Goal: Feedback & Contribution: Submit feedback/report problem

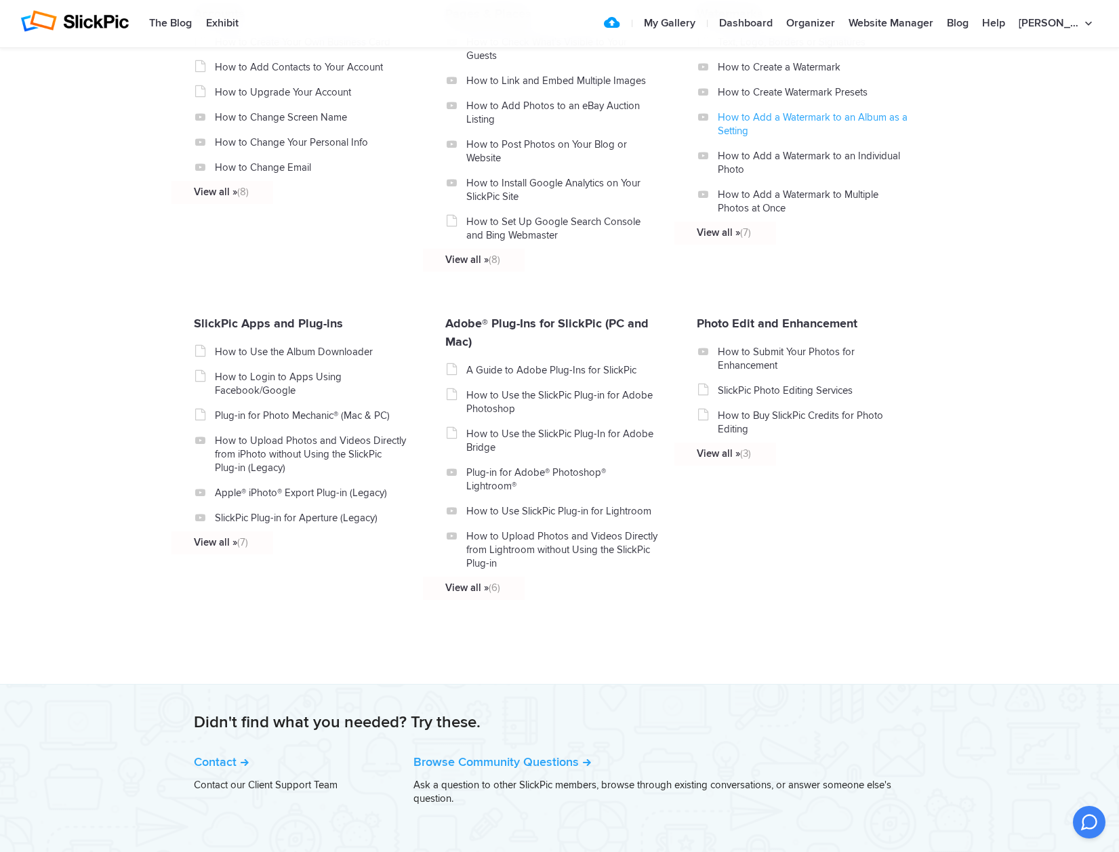
scroll to position [1293, 0]
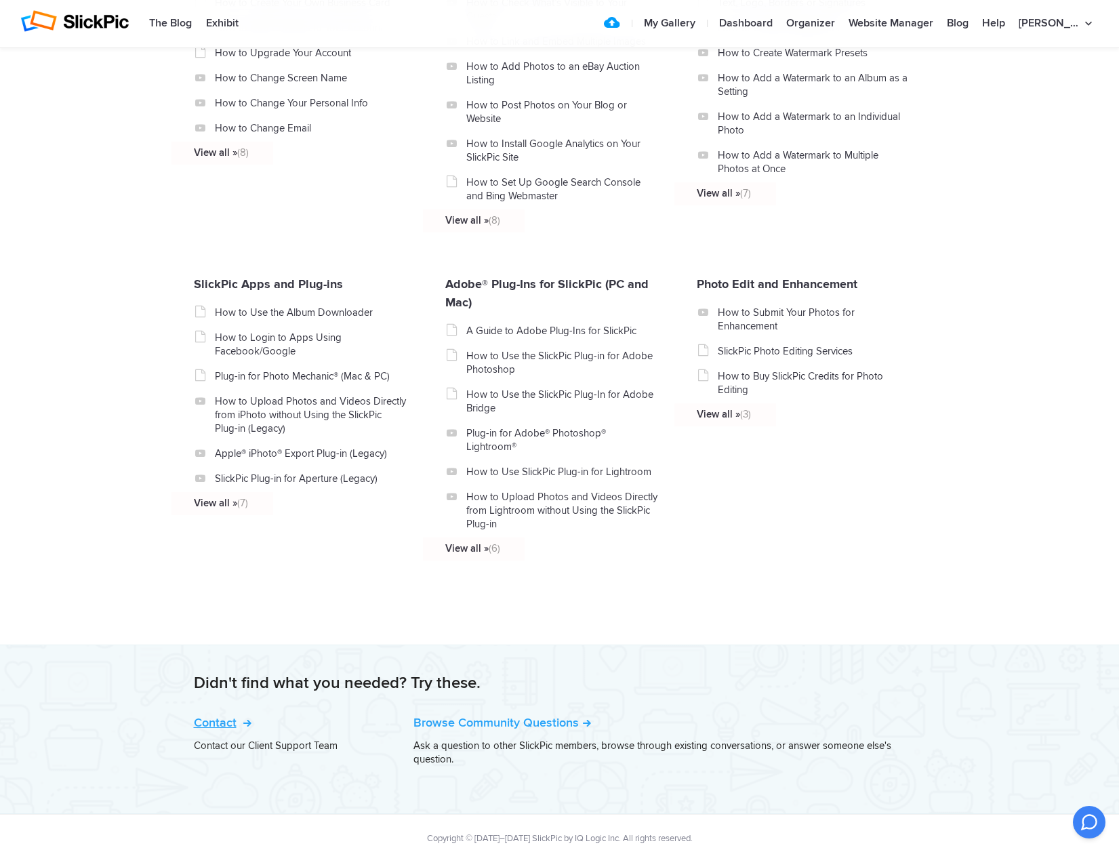
click at [220, 715] on link "Contact" at bounding box center [221, 722] width 55 height 15
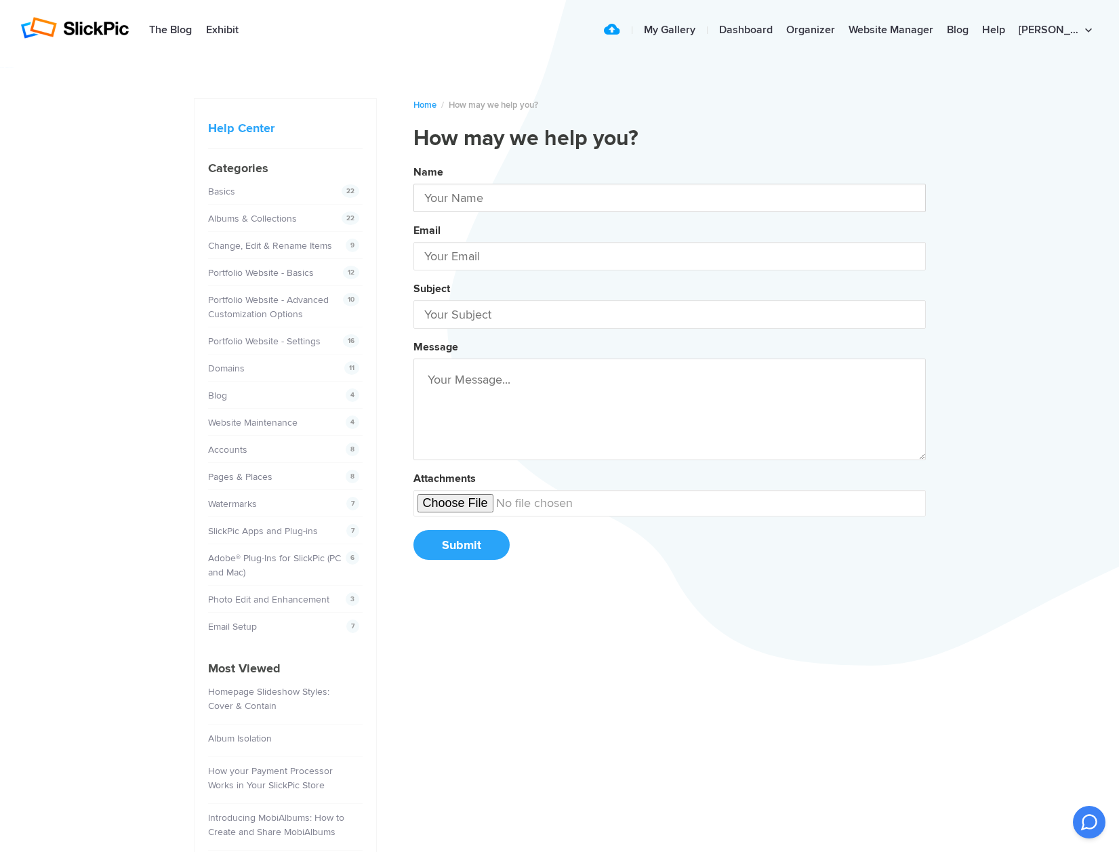
type input "[PERSON_NAME]"
type input "[PERSON_NAME][EMAIL_ADDRESS][DOMAIN_NAME]"
type input "[PERSON_NAME]"
click at [669, 369] on button "Name [PERSON_NAME] Email [PERSON_NAME][EMAIL_ADDRESS][DOMAIN_NAME] Subject Requ…" at bounding box center [670, 368] width 513 height 414
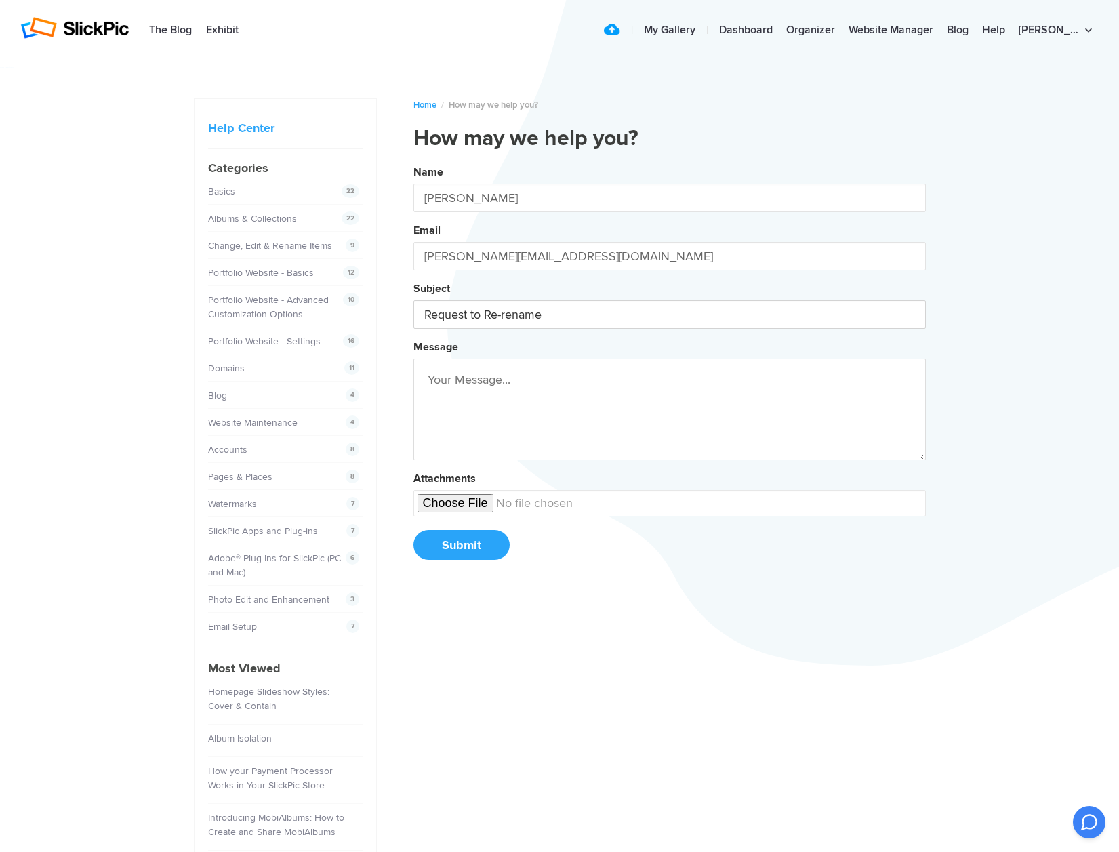
click at [669, 369] on button "Name [PERSON_NAME] Email [PERSON_NAME][EMAIL_ADDRESS][DOMAIN_NAME] Subject Requ…" at bounding box center [670, 368] width 513 height 414
type input "Request to Re-rename website pages"
click at [669, 369] on button "Name [PERSON_NAME] Email [PERSON_NAME][EMAIL_ADDRESS][DOMAIN_NAME] Subject Requ…" at bounding box center [670, 368] width 513 height 414
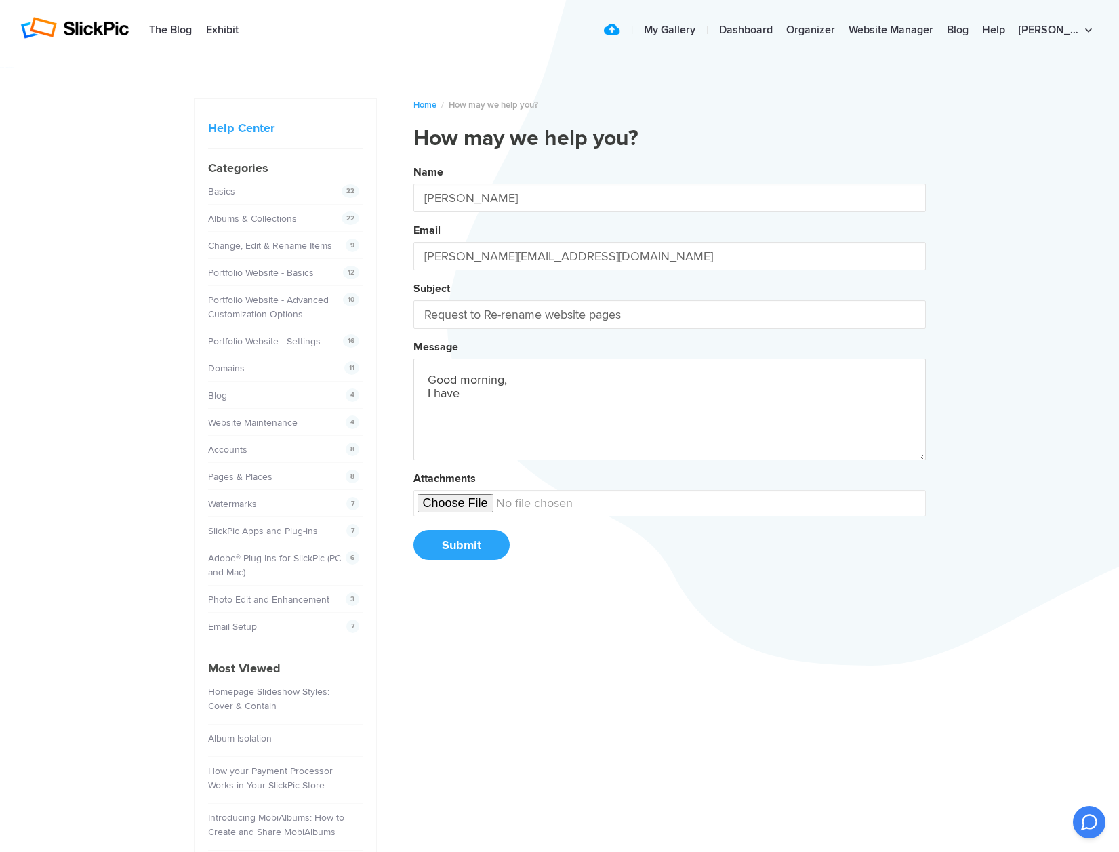
click at [669, 369] on button "Name [PERSON_NAME] Email [PERSON_NAME][EMAIL_ADDRESS][DOMAIN_NAME] Subject Requ…" at bounding box center [670, 368] width 513 height 414
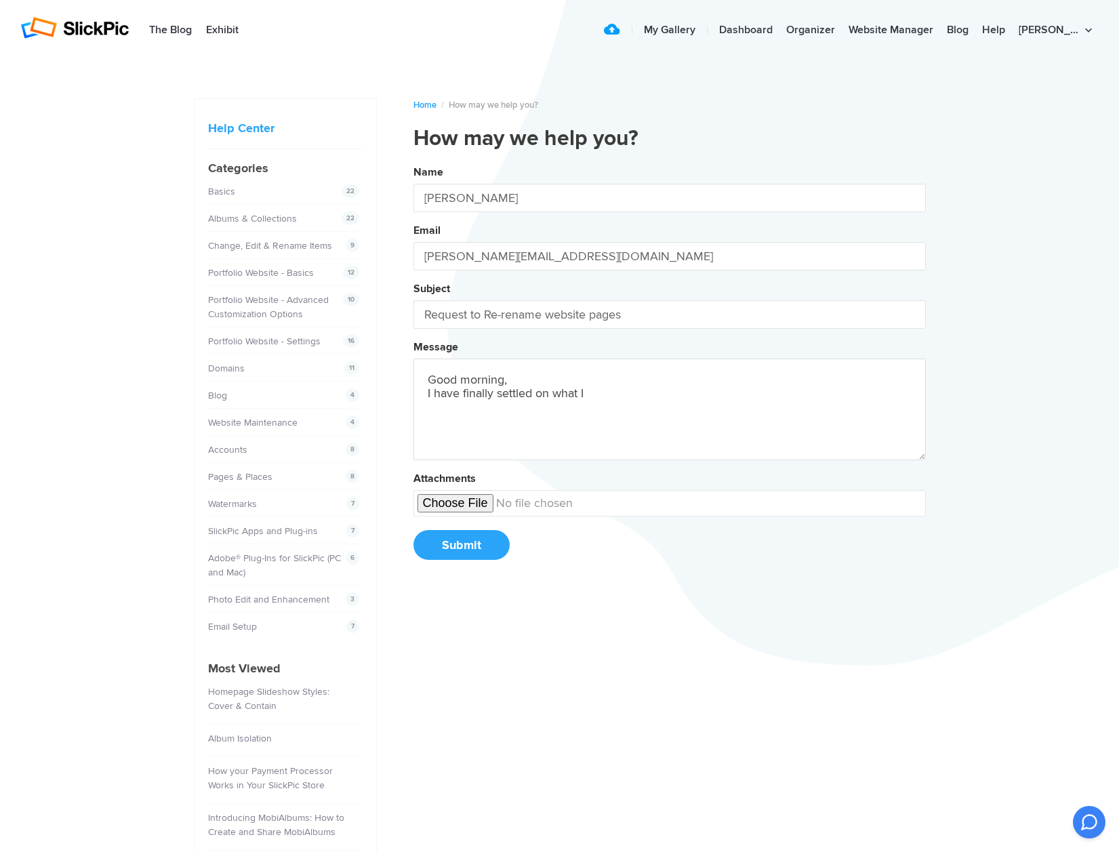
click at [669, 369] on button "Name [PERSON_NAME] Email [PERSON_NAME][EMAIL_ADDRESS][DOMAIN_NAME] Subject Requ…" at bounding box center [670, 368] width 513 height 414
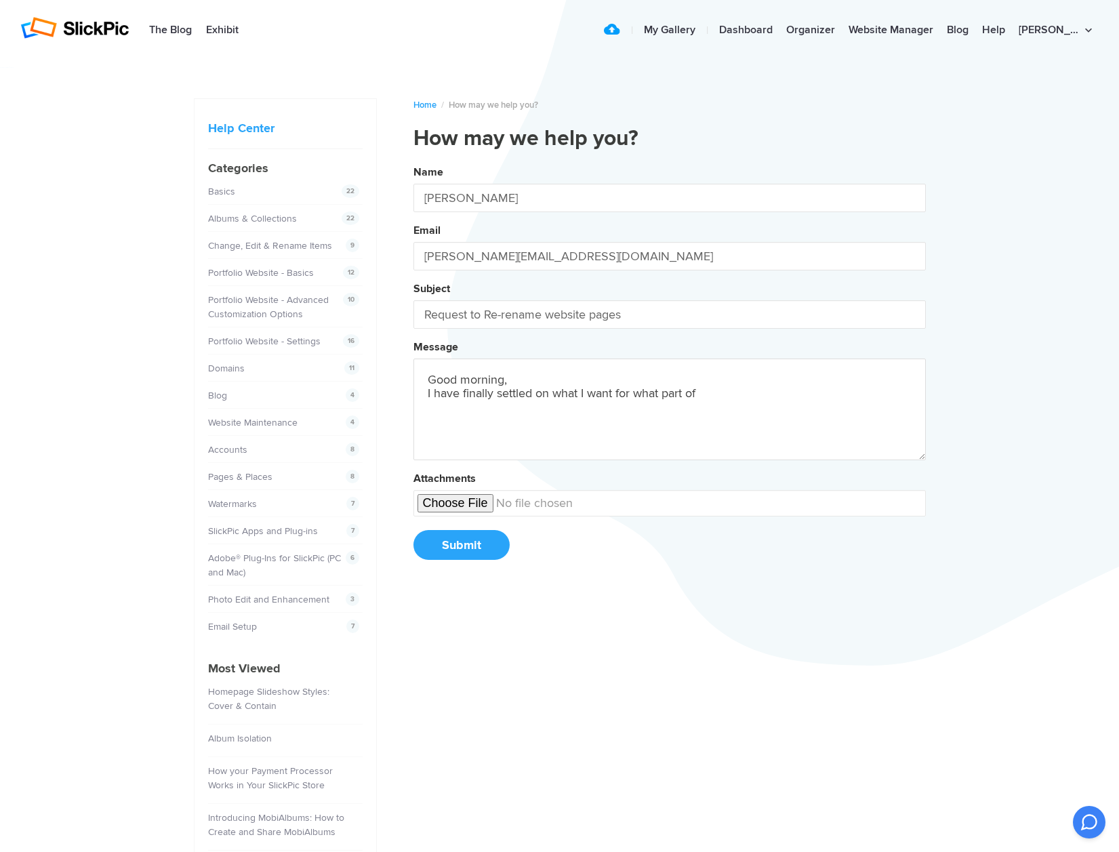
click at [669, 369] on button "Name [PERSON_NAME] Email [PERSON_NAME][EMAIL_ADDRESS][DOMAIN_NAME] Subject Requ…" at bounding box center [670, 368] width 513 height 414
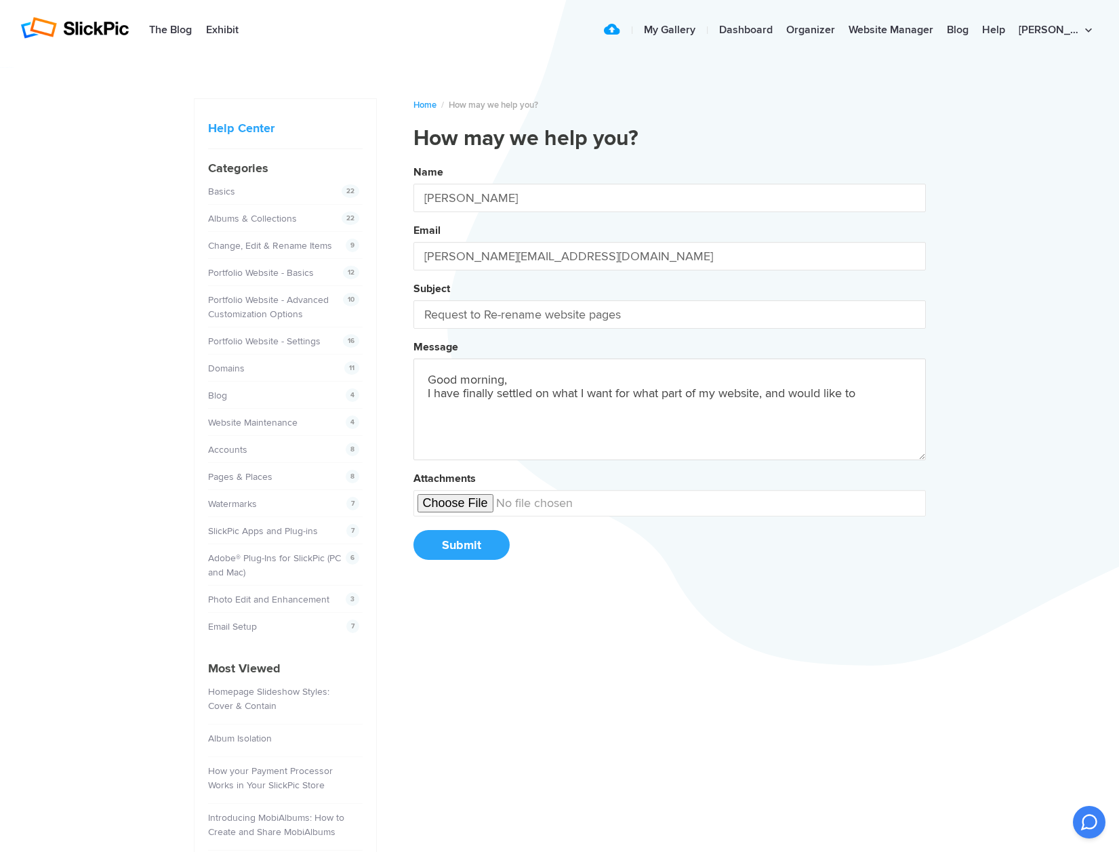
click at [669, 369] on button "Name [PERSON_NAME] Email [PERSON_NAME][EMAIL_ADDRESS][DOMAIN_NAME] Subject Requ…" at bounding box center [670, 368] width 513 height 414
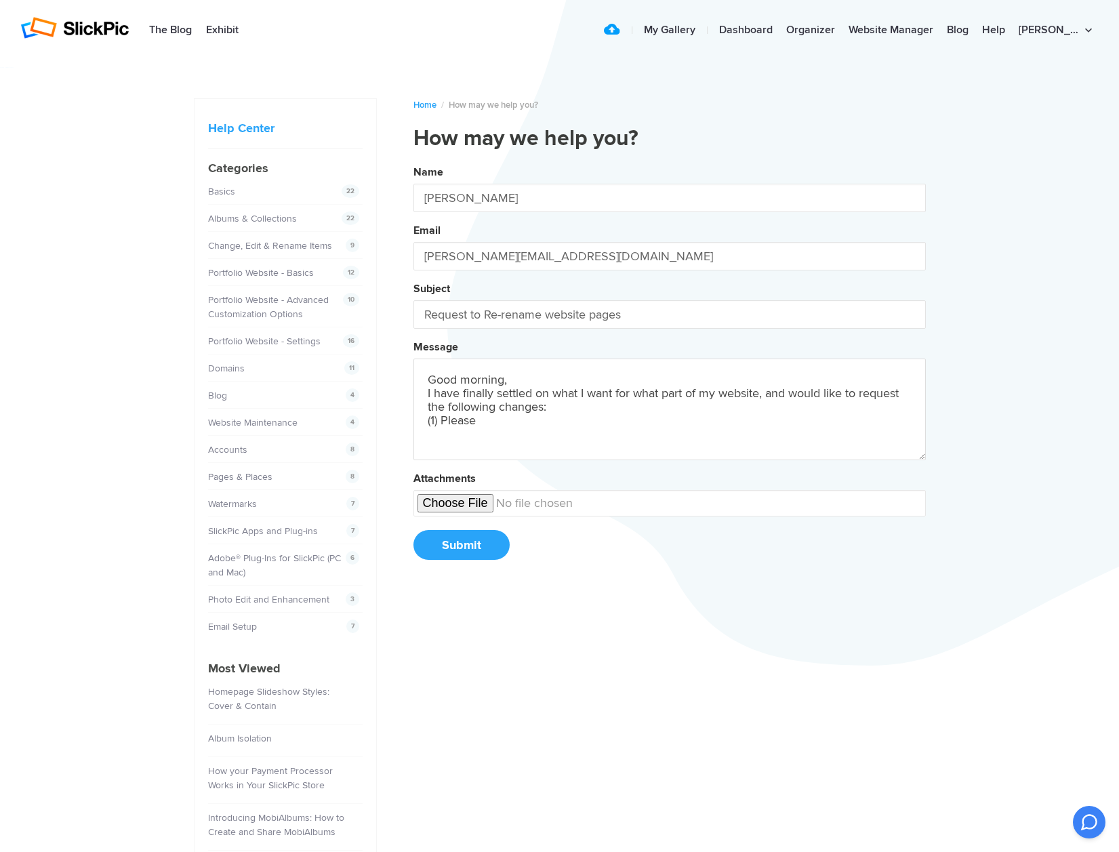
click at [669, 369] on button "Name [PERSON_NAME] Email [PERSON_NAME][EMAIL_ADDRESS][DOMAIN_NAME] Subject Requ…" at bounding box center [670, 368] width 513 height 414
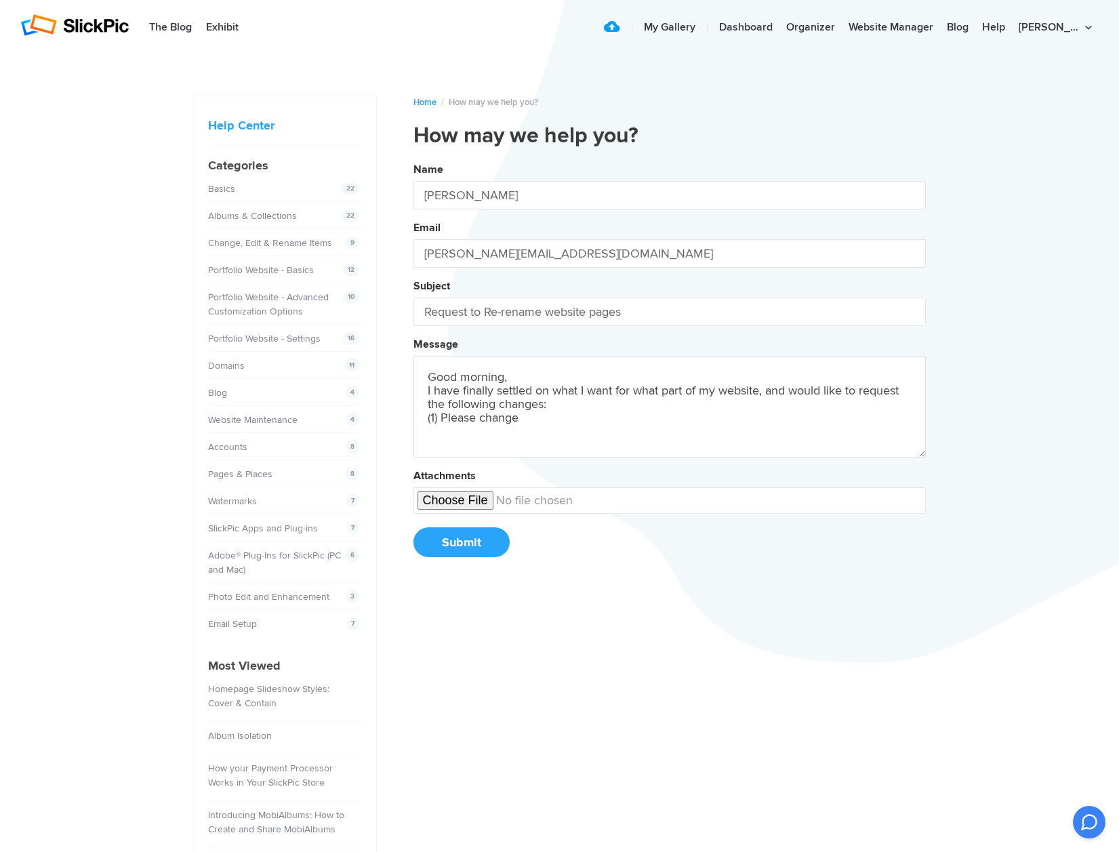
paste textarea "[URL][DOMAIN_NAME]"
click at [669, 366] on button "Name [PERSON_NAME] Email [PERSON_NAME][EMAIL_ADDRESS][DOMAIN_NAME] Subject Requ…" at bounding box center [670, 365] width 513 height 414
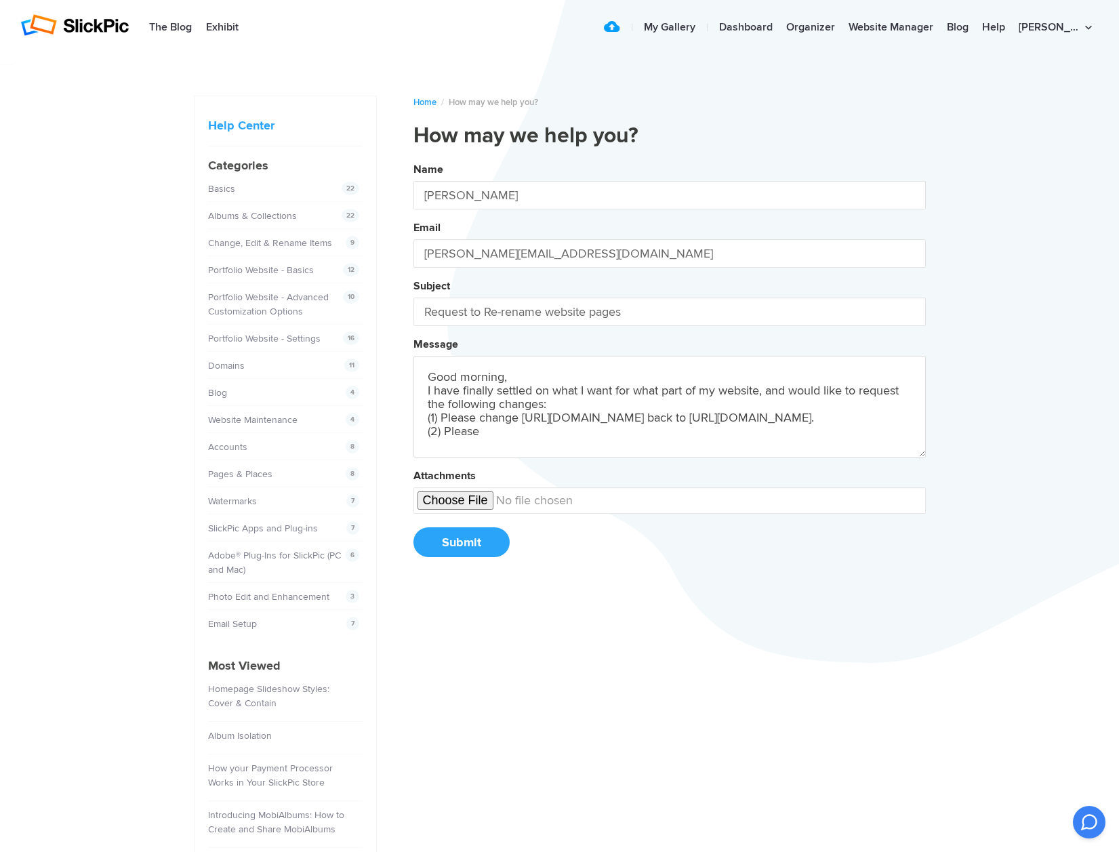
click at [669, 366] on button "Name [PERSON_NAME] Email [PERSON_NAME][EMAIL_ADDRESS][DOMAIN_NAME] Subject Requ…" at bounding box center [670, 365] width 513 height 414
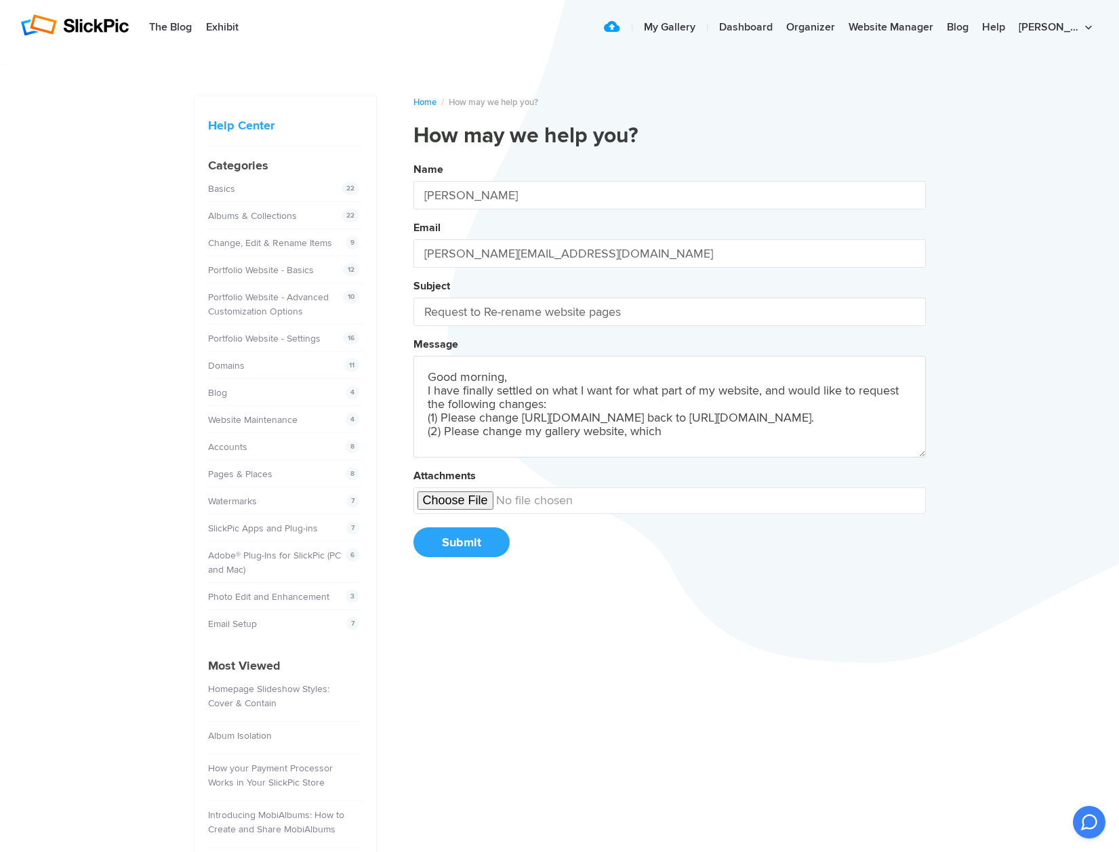
click at [669, 366] on button "Name [PERSON_NAME] Email [PERSON_NAME][EMAIL_ADDRESS][DOMAIN_NAME] Subject Requ…" at bounding box center [670, 365] width 513 height 414
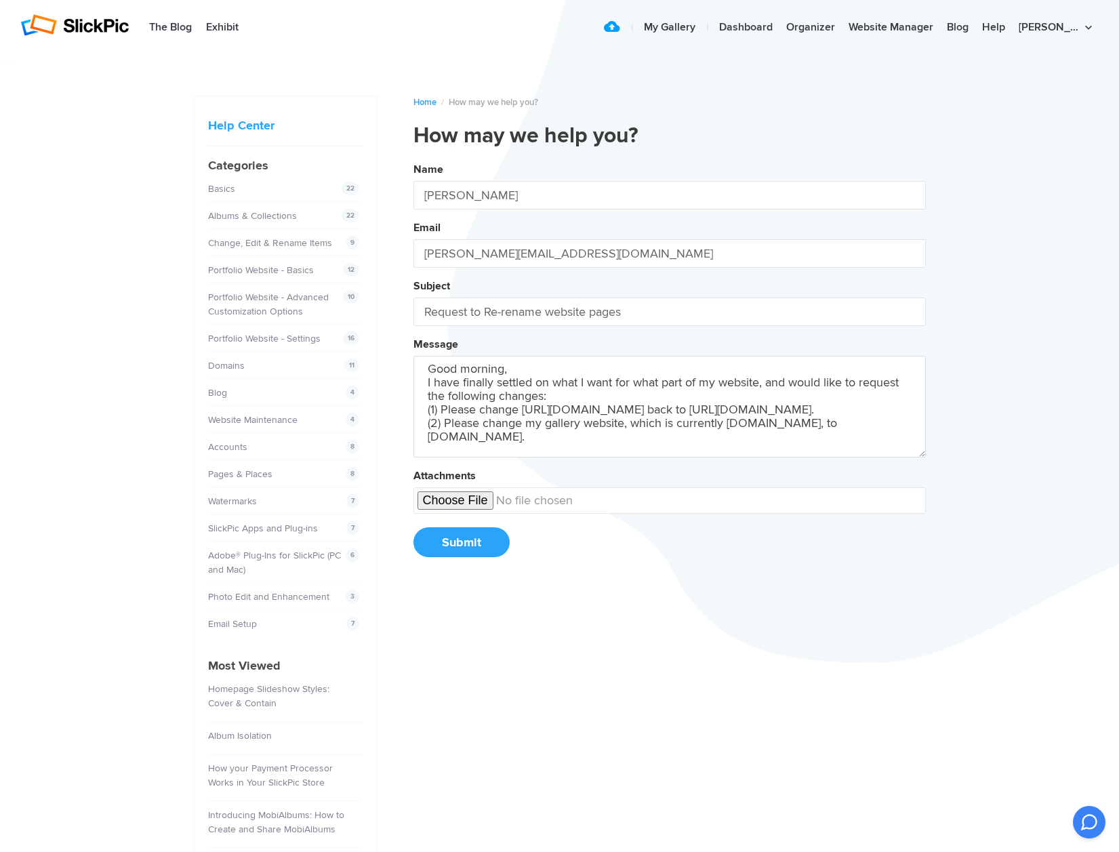
scroll to position [22, 0]
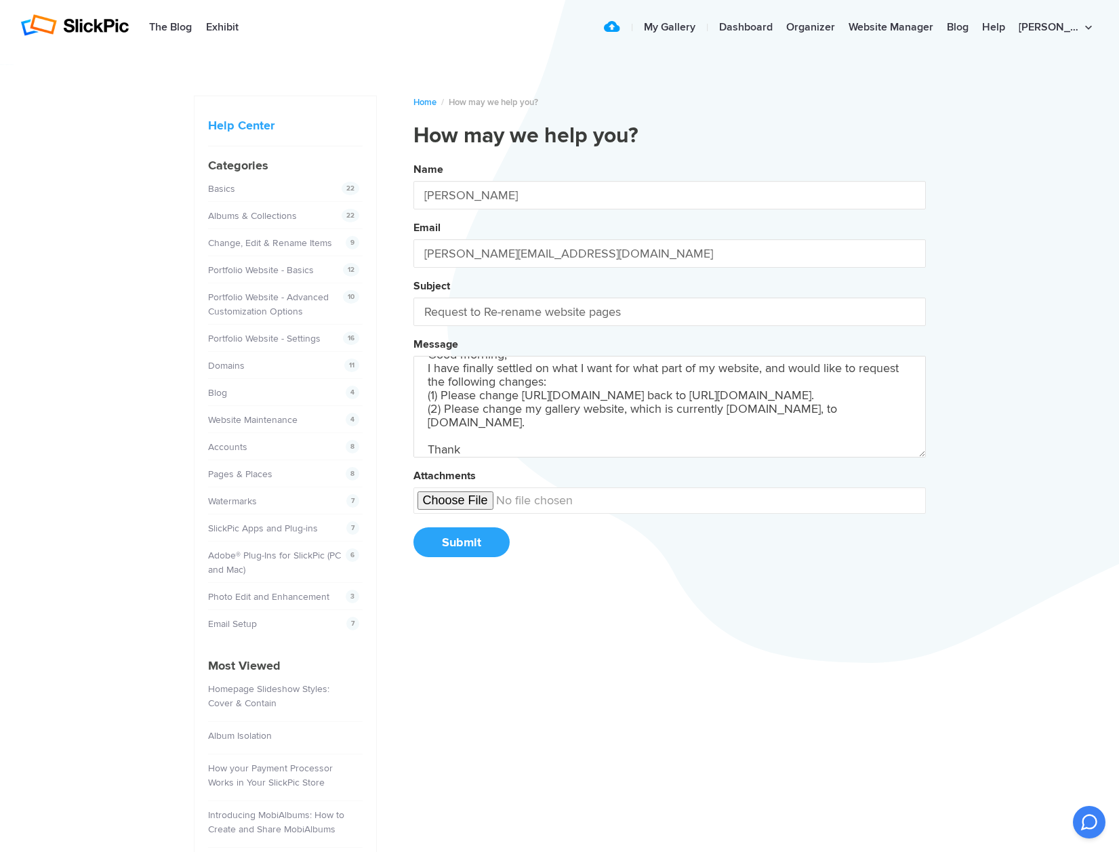
click at [669, 366] on button "Name [PERSON_NAME] Email [PERSON_NAME][EMAIL_ADDRESS][DOMAIN_NAME] Subject Requ…" at bounding box center [670, 365] width 513 height 414
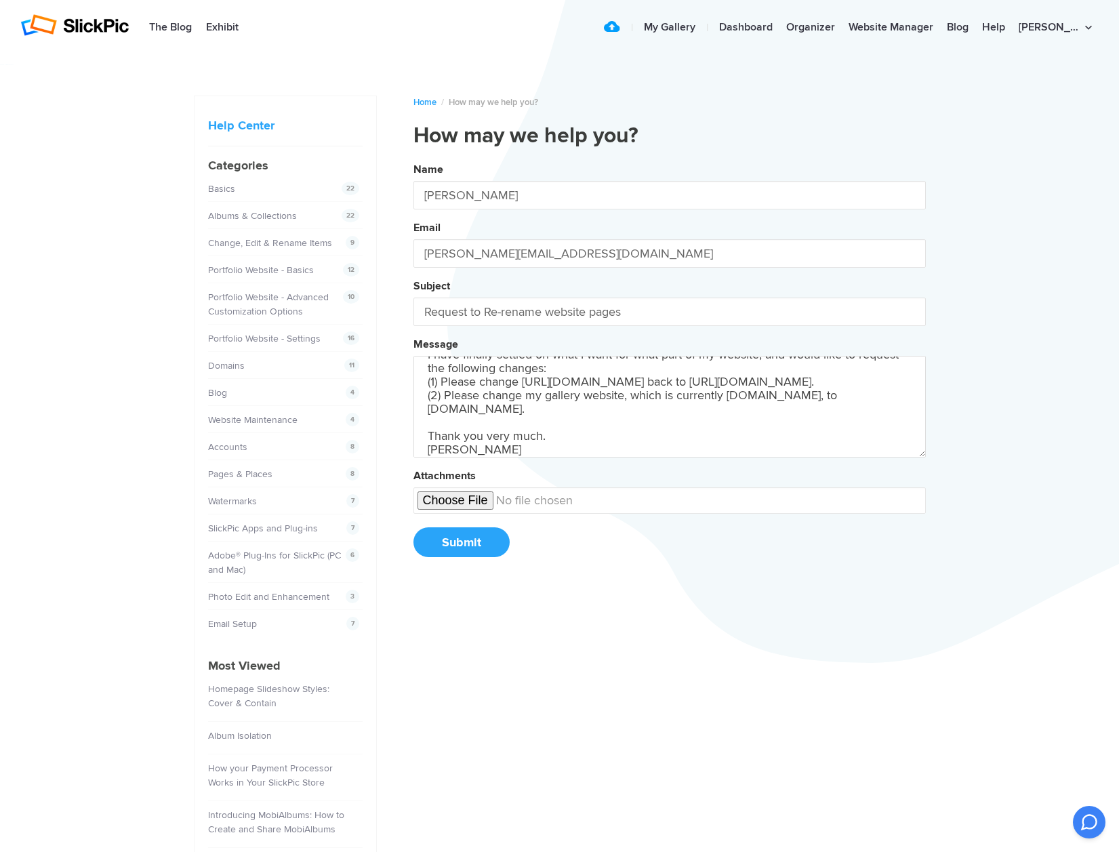
click at [669, 366] on button "Name [PERSON_NAME] Email [PERSON_NAME][EMAIL_ADDRESS][DOMAIN_NAME] Subject Requ…" at bounding box center [670, 365] width 513 height 414
type textarea "Good morning, I have finally settled on what I want for what part of my website…"
click at [464, 546] on button "Submit" at bounding box center [462, 542] width 96 height 30
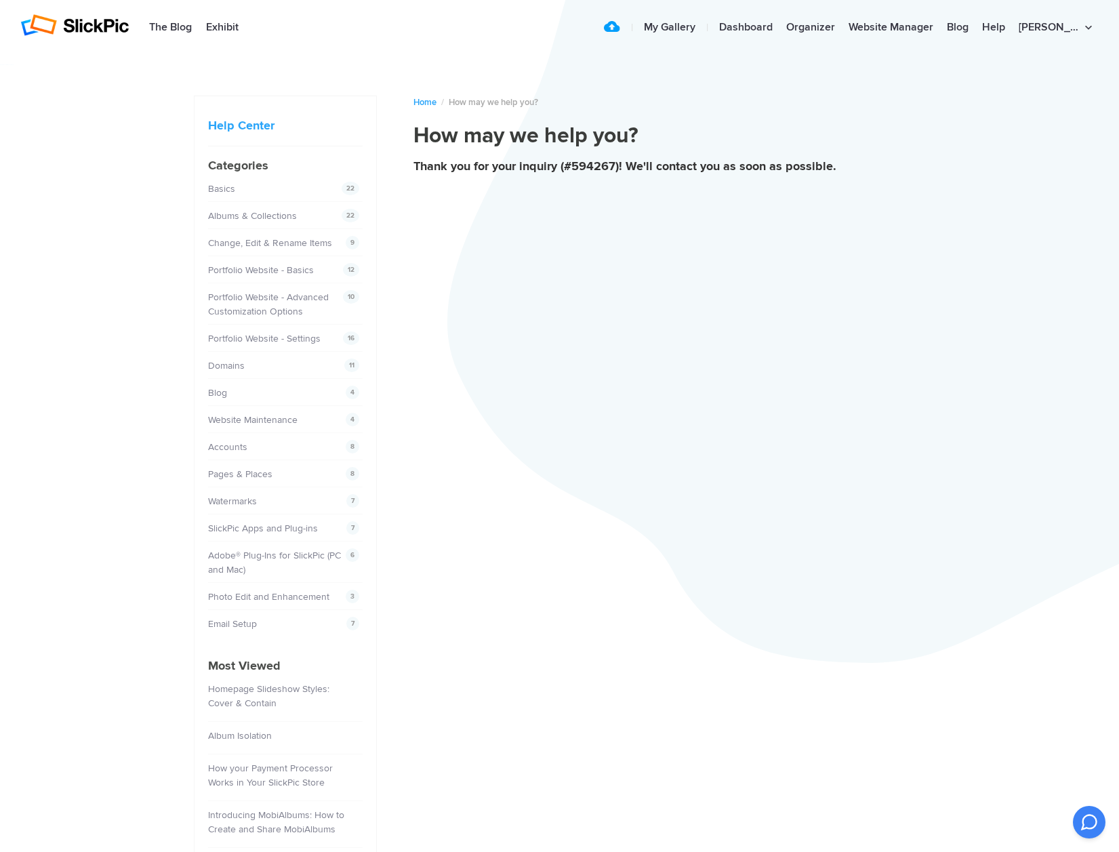
click at [576, 159] on p "Thank you for your inquiry (#594267)! We'll contact you as soon as possible." at bounding box center [670, 171] width 513 height 27
click at [561, 164] on div "Thank you for your inquiry (#594267)! We'll contact you as soon as possible." at bounding box center [670, 166] width 513 height 11
click at [558, 165] on div "Thank you for your inquiry (#594267)! We'll contact you as soon as possible." at bounding box center [670, 166] width 513 height 11
click at [538, 164] on div "Thank you for your inquiry (#594267)! We'll contact you as soon as possible." at bounding box center [670, 166] width 513 height 11
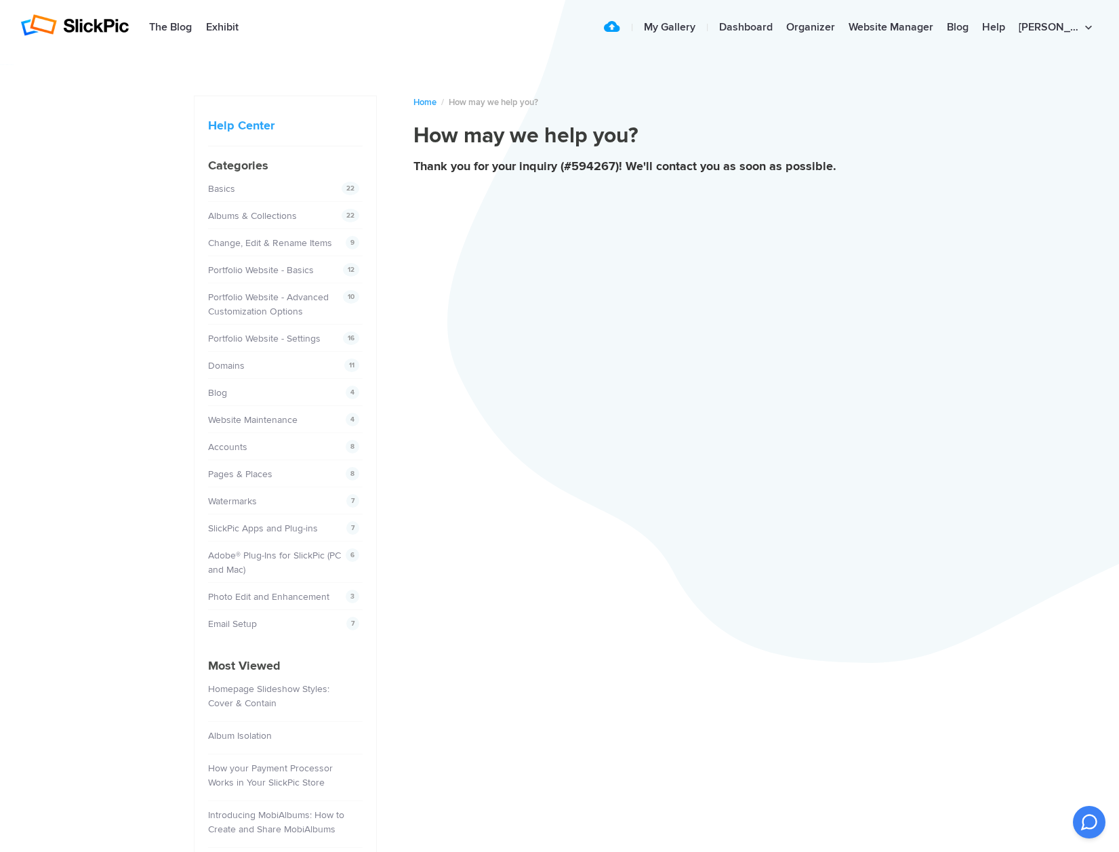
click at [538, 164] on div "Thank you for your inquiry (#594267)! We'll contact you as soon as possible." at bounding box center [670, 166] width 513 height 11
click at [534, 165] on div "Thank you for your inquiry (#594267)! We'll contact you as soon as possible." at bounding box center [670, 166] width 513 height 11
click at [710, 163] on div "Thank you for your inquiry (#594267)! We'll contact you as soon as possible." at bounding box center [670, 166] width 513 height 11
click at [836, 153] on article "Home / How may we help you? How may we help you? Thank you for your inquiry (#5…" at bounding box center [670, 147] width 513 height 103
click at [836, 155] on article "Home / How may we help you? How may we help you? Thank you for your inquiry (#5…" at bounding box center [670, 147] width 513 height 103
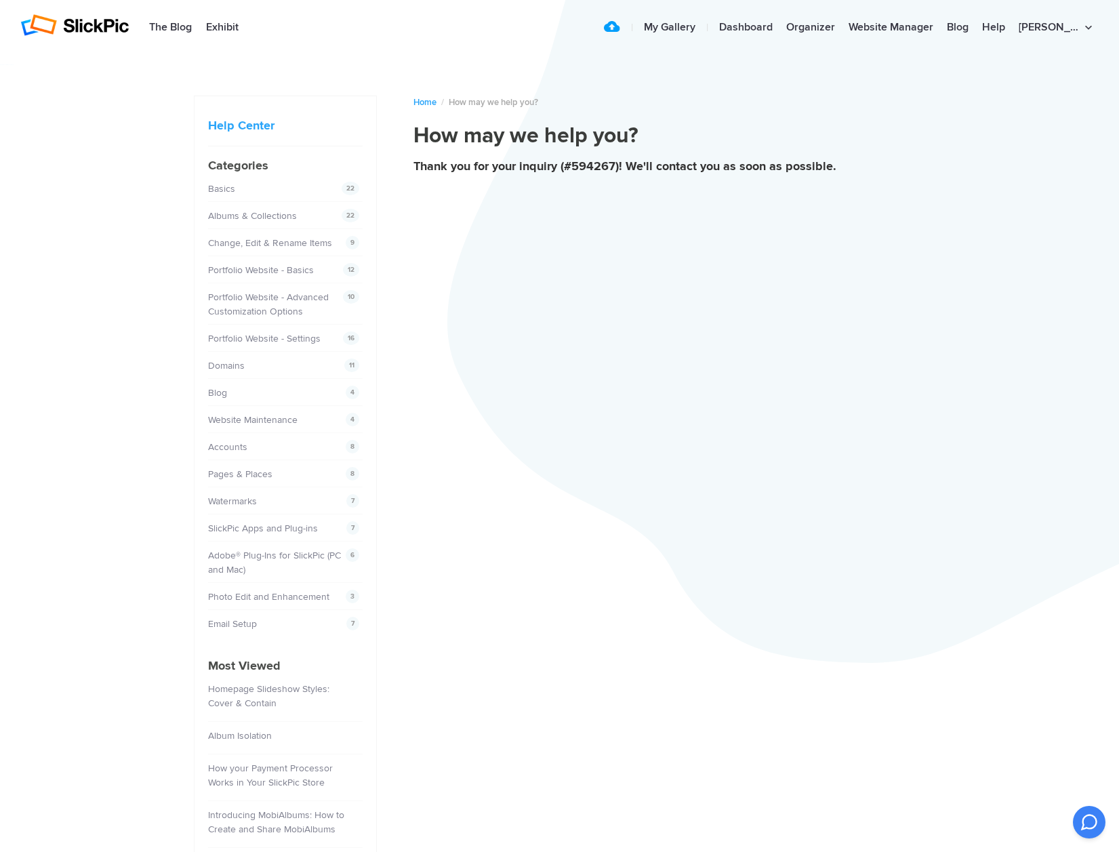
click at [784, 160] on p "Thank you for your inquiry (#594267)! We'll contact you as soon as possible." at bounding box center [670, 171] width 513 height 27
